Goal: Entertainment & Leisure: Consume media (video, audio)

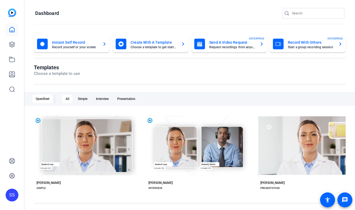
click at [11, 194] on div "SS" at bounding box center [12, 195] width 13 height 13
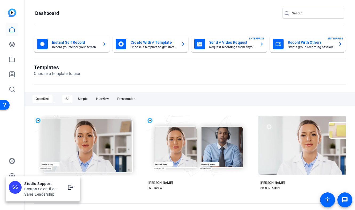
click at [11, 41] on div at bounding box center [177, 105] width 355 height 210
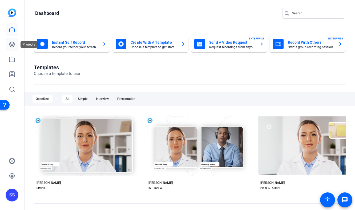
click at [11, 48] on link at bounding box center [12, 44] width 13 height 13
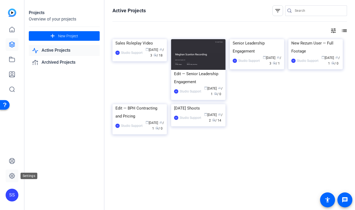
click at [12, 175] on icon at bounding box center [12, 176] width 2 height 2
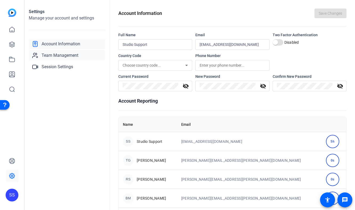
click at [73, 59] on link "Team Management" at bounding box center [67, 55] width 77 height 11
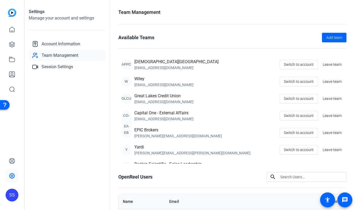
scroll to position [17, 0]
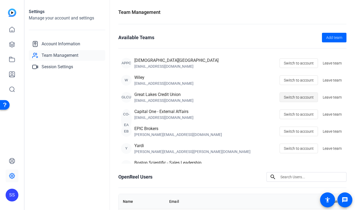
click at [295, 97] on span "Switch to account" at bounding box center [299, 97] width 30 height 10
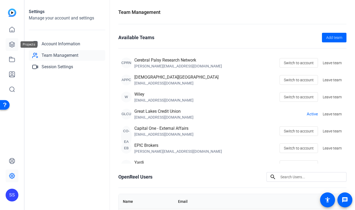
click at [13, 49] on link at bounding box center [12, 44] width 13 height 13
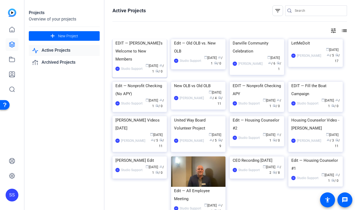
click at [133, 63] on div "EDIT — [PERSON_NAME]'s Welcome to New Members" at bounding box center [139, 51] width 49 height 24
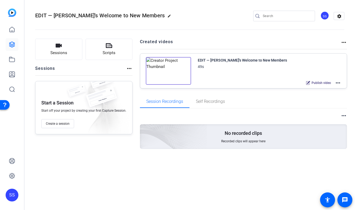
click at [336, 82] on mat-icon "more_horiz" at bounding box center [338, 83] width 6 height 6
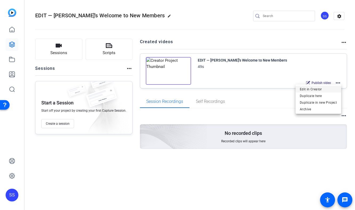
click at [323, 88] on span "Edit in Creator" at bounding box center [318, 89] width 37 height 6
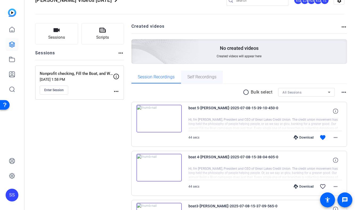
scroll to position [32, 0]
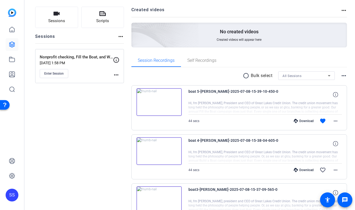
click at [162, 93] on img at bounding box center [159, 102] width 45 height 28
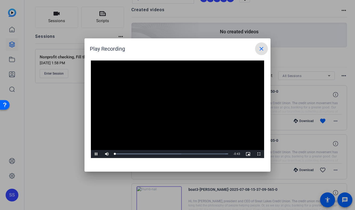
click at [171, 111] on video "Video Player" at bounding box center [177, 110] width 173 height 98
click at [261, 45] on span at bounding box center [261, 48] width 13 height 13
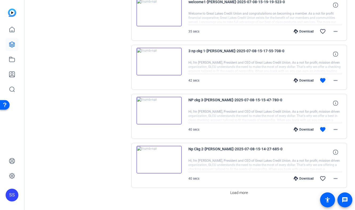
scroll to position [427, 0]
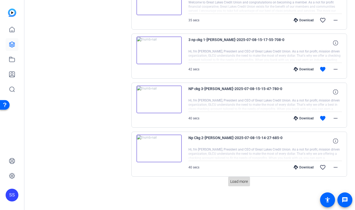
click at [236, 183] on span "Load more" at bounding box center [239, 182] width 18 height 6
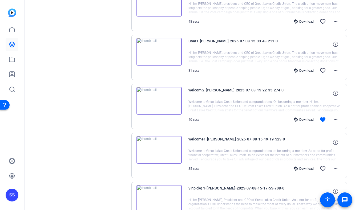
scroll to position [276, 0]
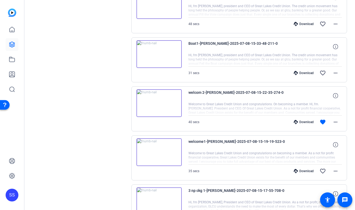
click at [161, 102] on img at bounding box center [159, 103] width 45 height 28
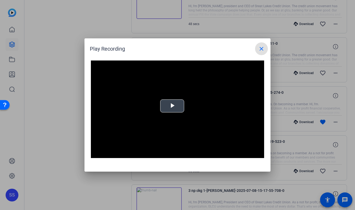
click at [161, 102] on video "Video Player" at bounding box center [177, 110] width 173 height 98
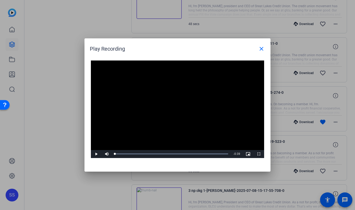
click at [161, 102] on video "Video Player" at bounding box center [177, 110] width 173 height 98
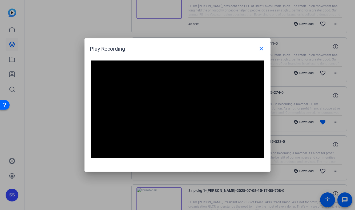
click at [161, 102] on video "Video Player" at bounding box center [177, 110] width 173 height 98
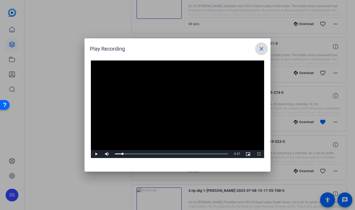
click at [261, 47] on mat-icon "close" at bounding box center [261, 49] width 6 height 6
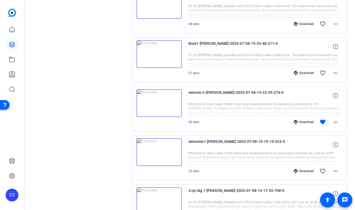
click at [8, 201] on div "SS" at bounding box center [12, 195] width 13 height 13
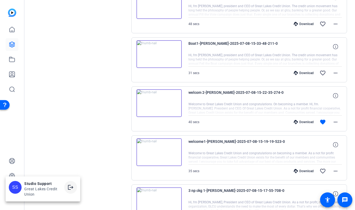
click at [69, 187] on mat-icon "logout" at bounding box center [70, 187] width 6 height 6
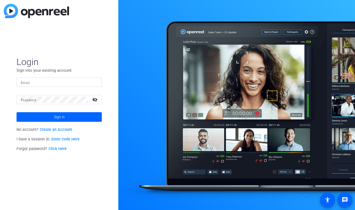
click at [43, 81] on input "Email" at bounding box center [59, 82] width 77 height 6
click at [92, 83] on img at bounding box center [93, 82] width 4 height 6
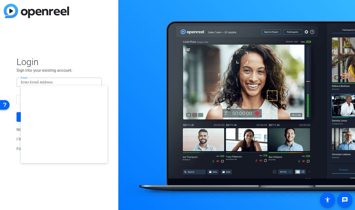
type input "studiosupport+1@openreel.com"
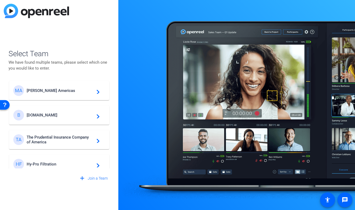
click at [56, 88] on span "Messer Americas" at bounding box center [60, 90] width 67 height 5
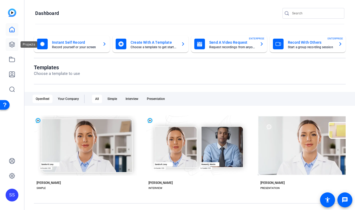
click at [12, 46] on icon at bounding box center [12, 44] width 6 height 6
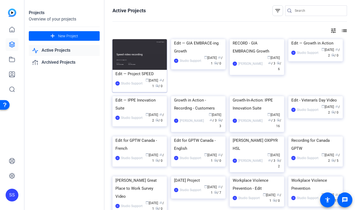
click at [140, 73] on div "Edit — Project SPEED" at bounding box center [139, 74] width 49 height 8
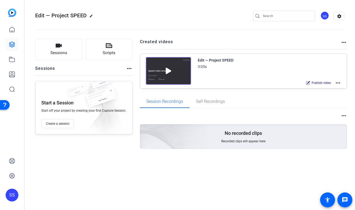
click at [336, 82] on mat-icon "more_horiz" at bounding box center [338, 83] width 6 height 6
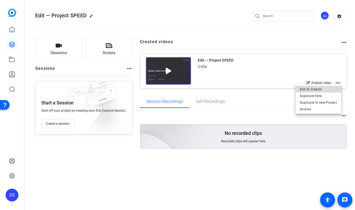
click at [326, 87] on span "Edit in Creator" at bounding box center [318, 89] width 37 height 6
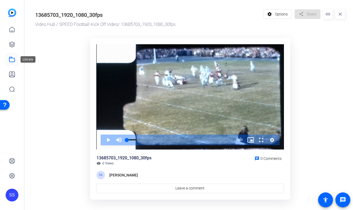
click at [14, 60] on icon at bounding box center [12, 59] width 6 height 6
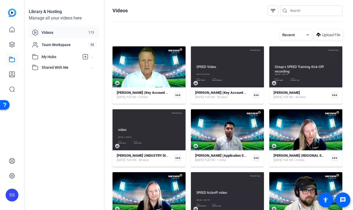
click at [316, 10] on input "Search" at bounding box center [314, 10] width 48 height 6
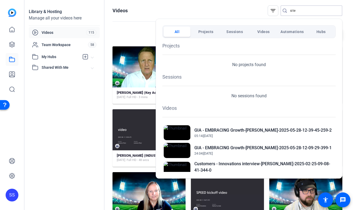
type input "site"
click at [66, 159] on div at bounding box center [176, 105] width 353 height 210
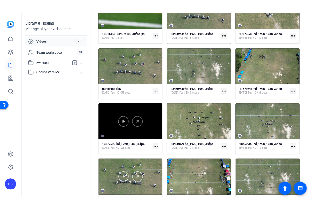
scroll to position [568, 0]
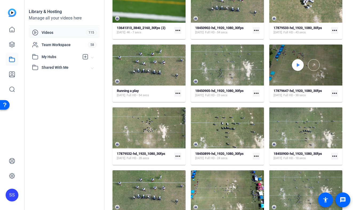
click at [296, 66] on icon at bounding box center [298, 65] width 4 height 6
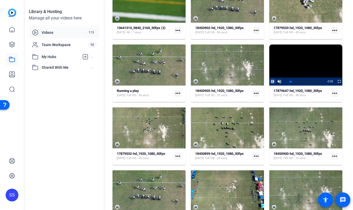
click at [269, 83] on span "Video Player" at bounding box center [269, 82] width 0 height 8
click at [283, 91] on strong "17879647-hd_1920_1080_30fps" at bounding box center [298, 91] width 49 height 4
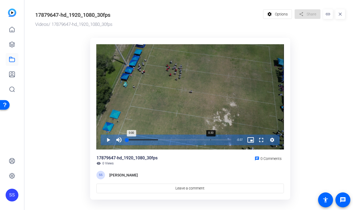
click at [211, 140] on div "0:30" at bounding box center [211, 139] width 0 height 1
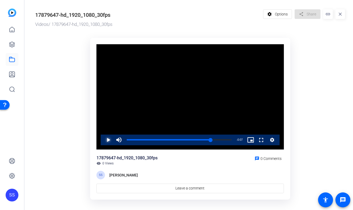
click at [103, 138] on span "Video Player" at bounding box center [103, 140] width 0 height 11
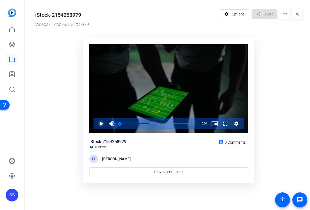
click at [96, 123] on span "Video Player" at bounding box center [96, 123] width 0 height 11
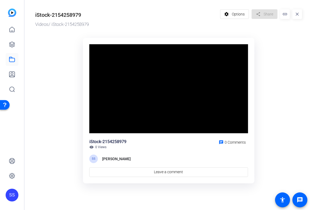
click at [103, 123] on div "Video Player is loading. Play Video Pause Mute Current Time 0:03 / Duration 0:3…" at bounding box center [168, 88] width 159 height 89
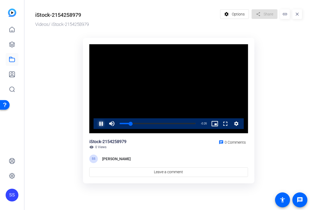
click at [96, 122] on span "Video Player" at bounding box center [96, 123] width 0 height 11
